Goal: Task Accomplishment & Management: Manage account settings

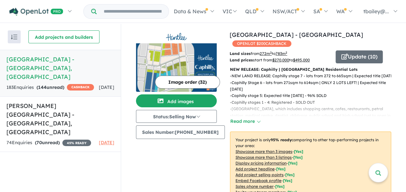
click at [55, 66] on h5 "[GEOGRAPHIC_DATA] - [GEOGRAPHIC_DATA] , [GEOGRAPHIC_DATA]" at bounding box center [60, 68] width 108 height 26
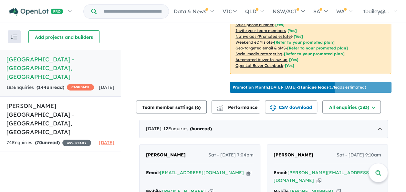
scroll to position [226, 0]
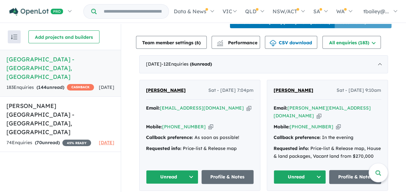
click at [316, 170] on button "Unread" at bounding box center [299, 177] width 52 height 14
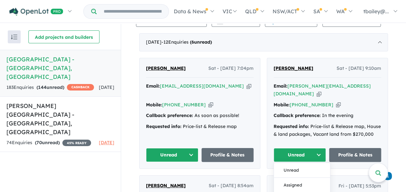
scroll to position [258, 0]
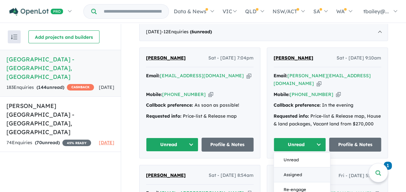
click at [286, 167] on button "Assigned" at bounding box center [302, 174] width 56 height 15
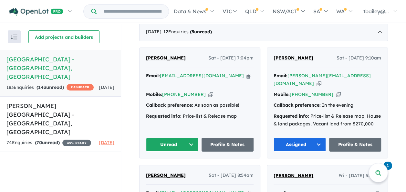
click at [188, 137] on button "Unread" at bounding box center [172, 144] width 52 height 14
click at [177, 167] on button "Assigned" at bounding box center [174, 174] width 56 height 15
click at [311, 91] on link "+61 401 286 450" at bounding box center [311, 94] width 44 height 6
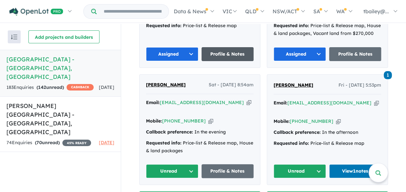
scroll to position [355, 0]
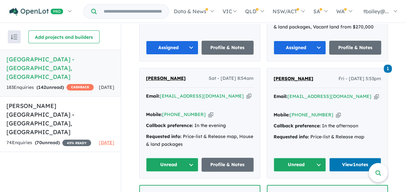
click at [190, 157] on button "Unread" at bounding box center [172, 164] width 52 height 14
click at [169, 187] on button "Assigned" at bounding box center [174, 194] width 56 height 15
click at [315, 157] on button "Unread" at bounding box center [299, 164] width 52 height 14
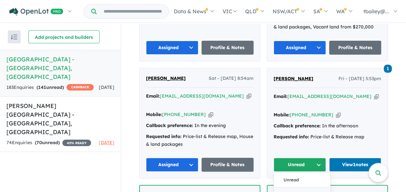
click at [302, 187] on button "Assigned" at bounding box center [302, 194] width 56 height 15
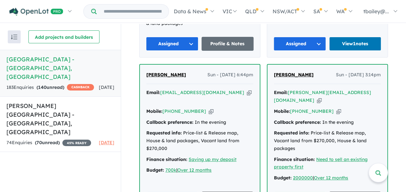
scroll to position [484, 0]
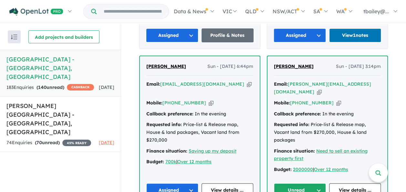
click at [316, 183] on button "Unread" at bounding box center [300, 190] width 52 height 14
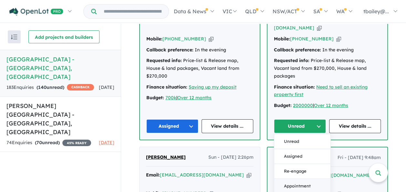
scroll to position [548, 0]
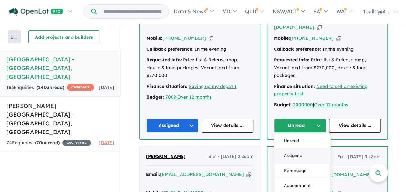
click at [291, 148] on button "Assigned" at bounding box center [302, 155] width 56 height 15
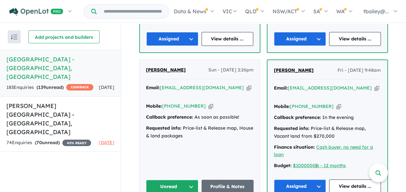
scroll to position [645, 0]
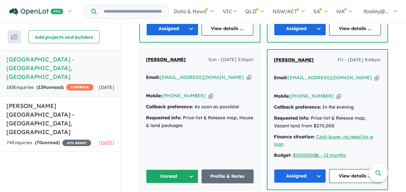
click at [188, 169] on button "Unread" at bounding box center [172, 176] width 52 height 14
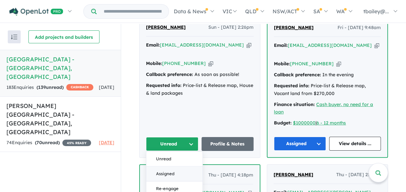
click at [176, 166] on button "Assigned" at bounding box center [174, 173] width 56 height 15
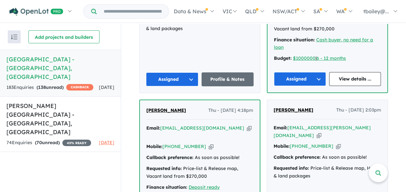
scroll to position [774, 0]
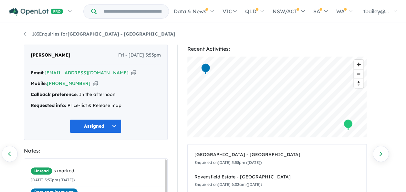
click at [133, 91] on div "Callback preference: In the afternoon" at bounding box center [96, 95] width 130 height 8
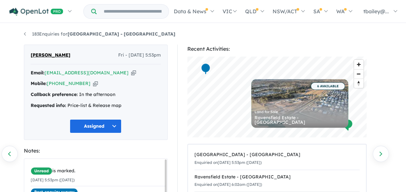
click at [130, 94] on div "Callback preference: In the afternoon" at bounding box center [96, 95] width 130 height 8
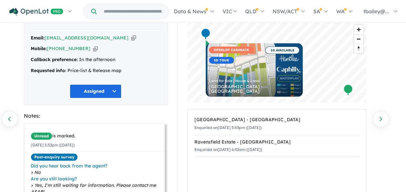
scroll to position [65, 0]
